Goal: Information Seeking & Learning: Learn about a topic

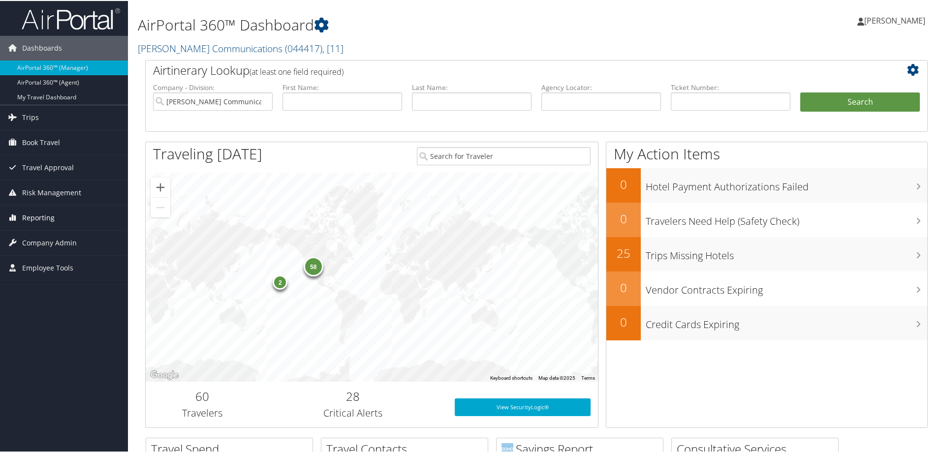
click at [35, 214] on span "Reporting" at bounding box center [38, 217] width 32 height 25
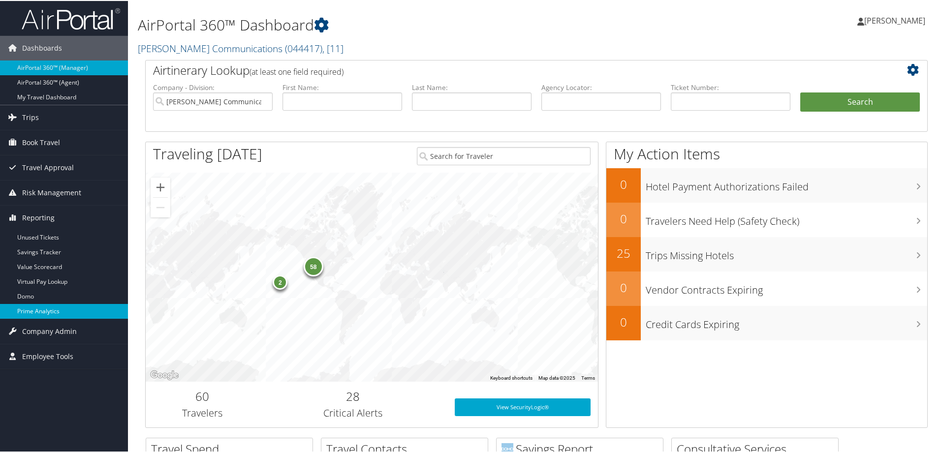
click at [29, 309] on link "Prime Analytics" at bounding box center [64, 310] width 128 height 15
